Goal: Transaction & Acquisition: Purchase product/service

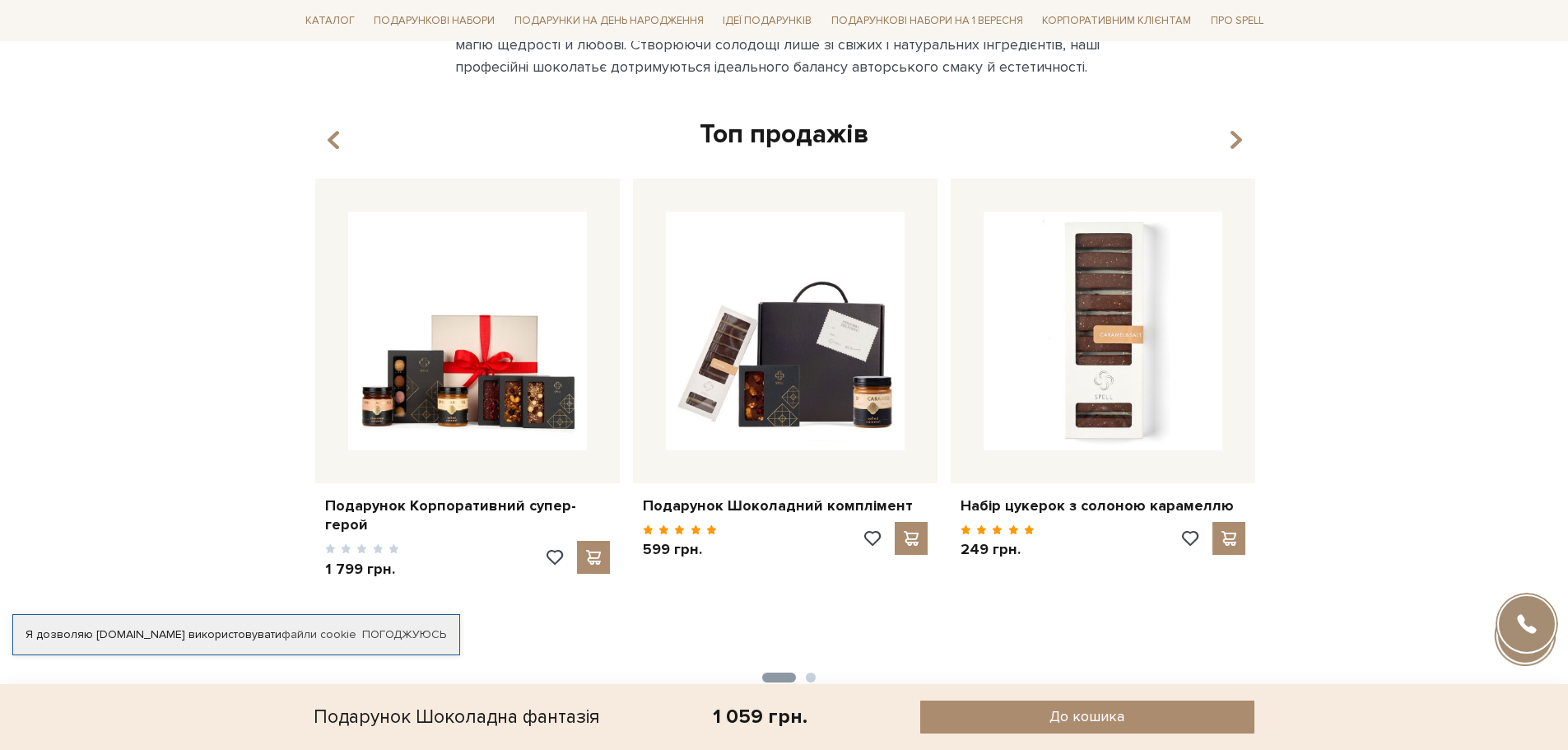
scroll to position [2114, 0]
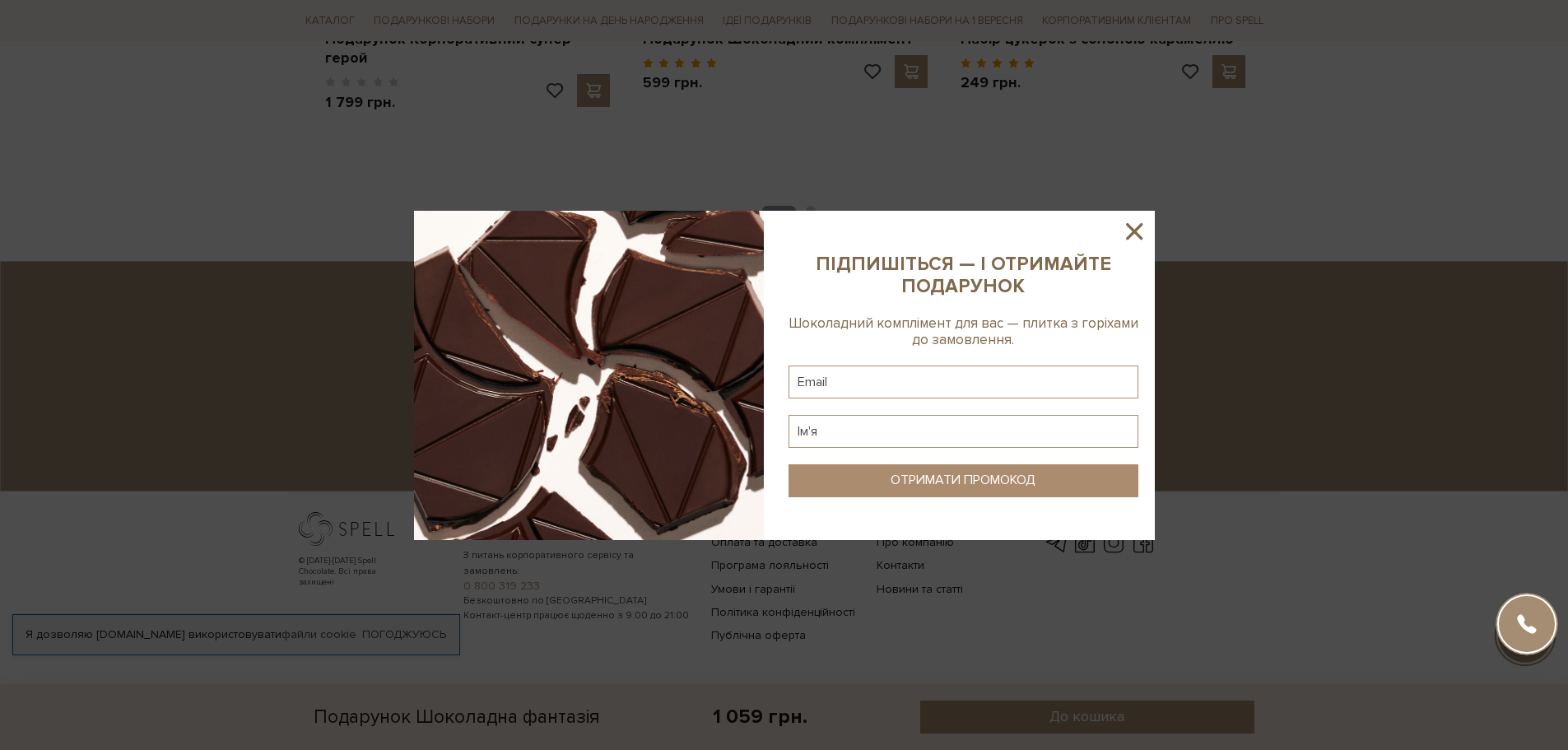
click at [1137, 220] on icon at bounding box center [1135, 232] width 28 height 28
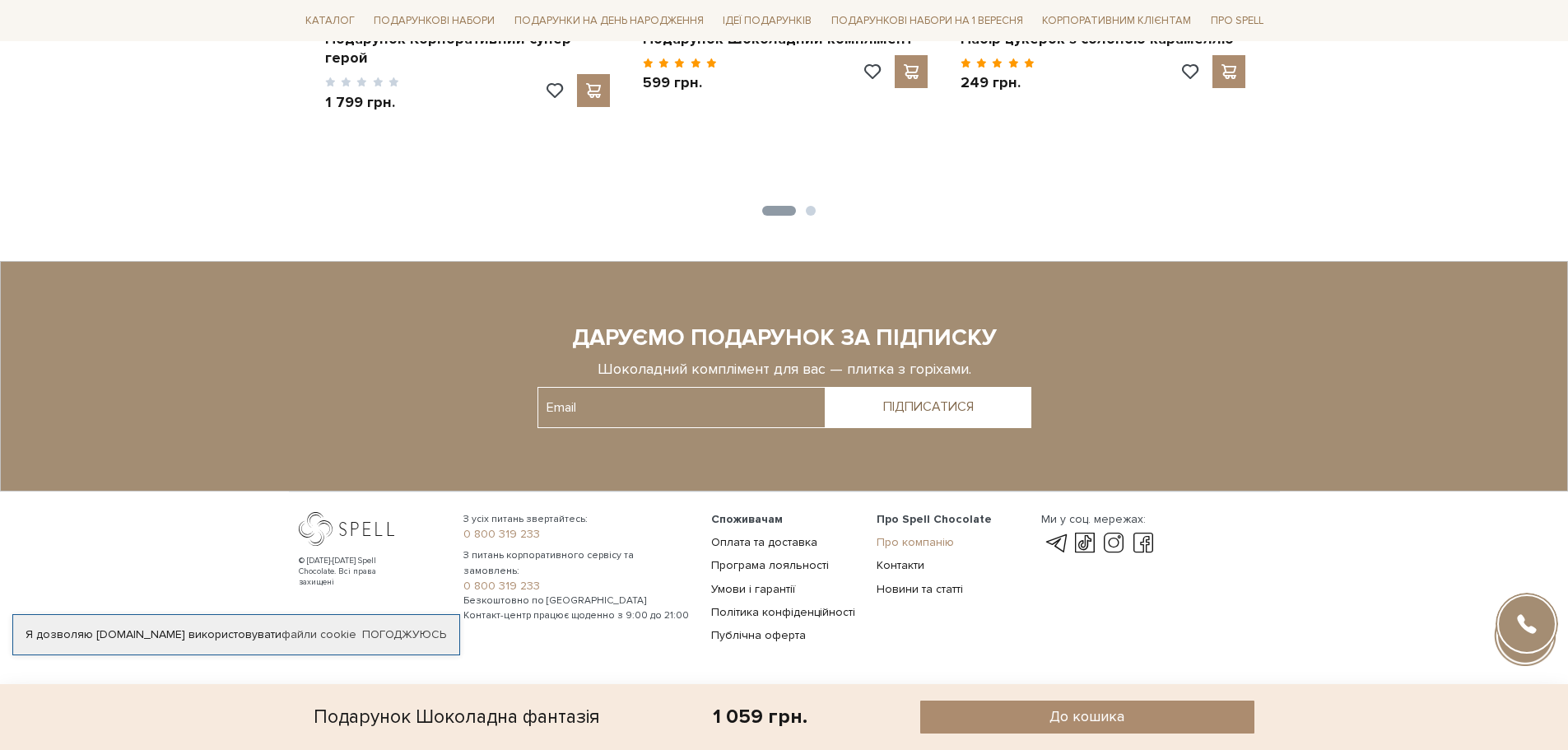
click at [913, 537] on link "Про компанію" at bounding box center [915, 541] width 77 height 14
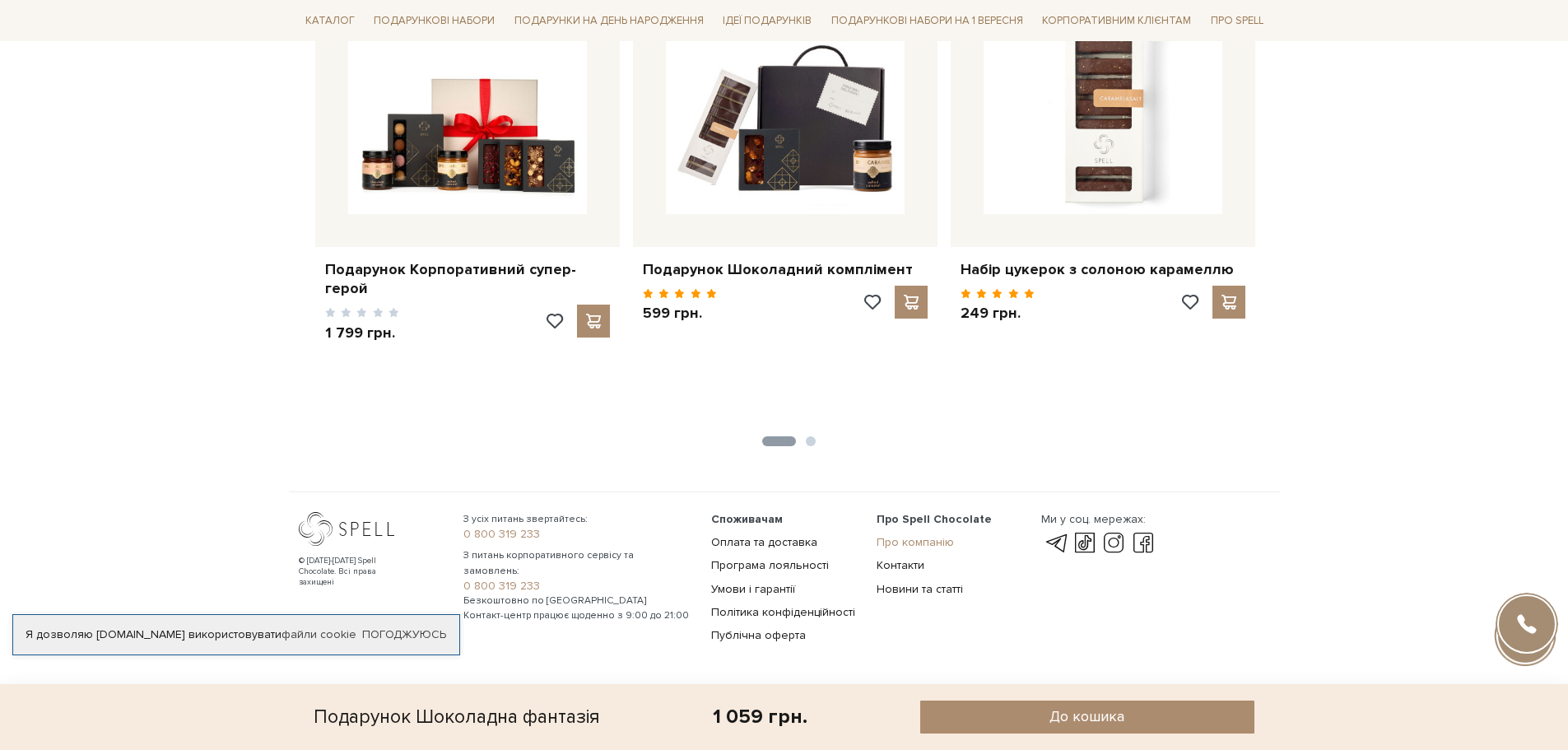
scroll to position [1883, 0]
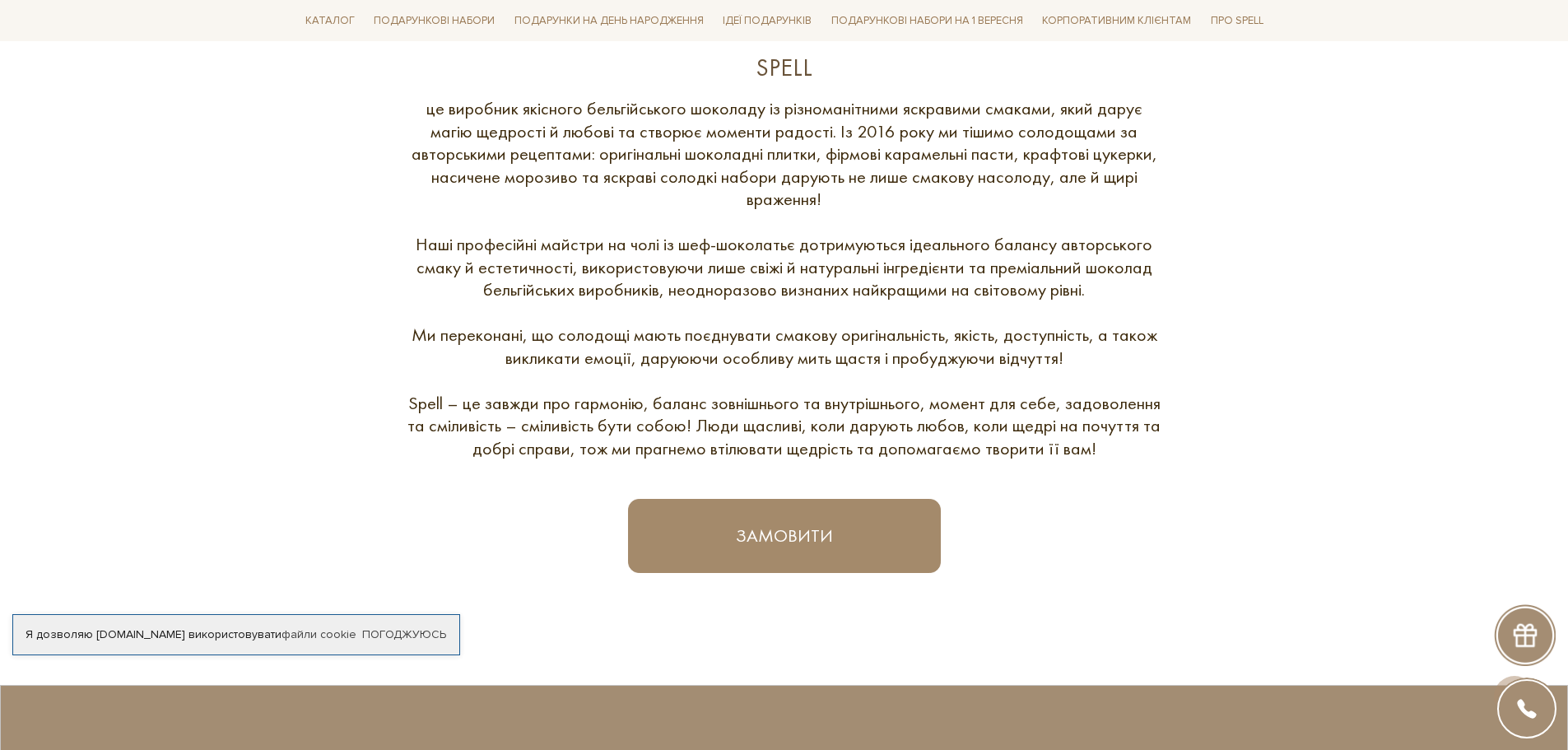
scroll to position [659, 0]
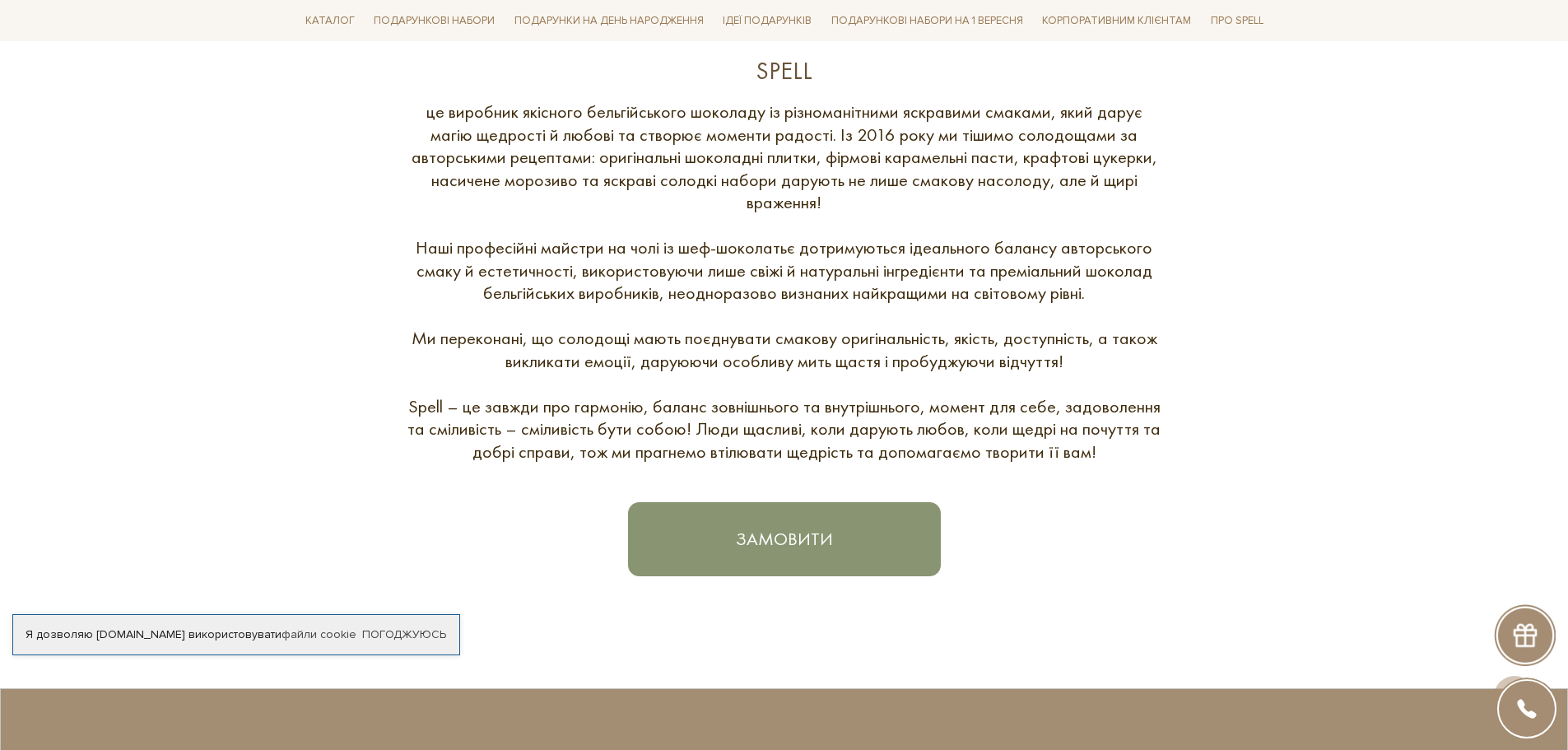
click at [867, 534] on link "Замовити" at bounding box center [784, 539] width 313 height 74
